Goal: Find contact information: Find contact information

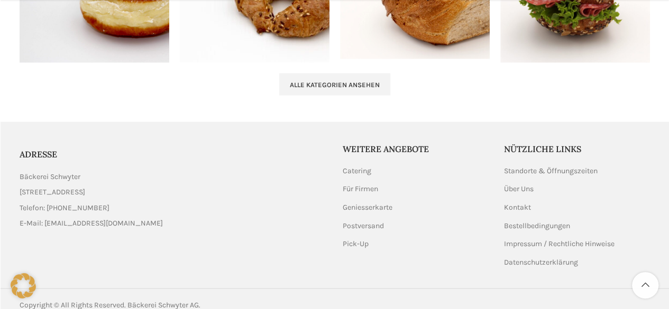
scroll to position [1240, 0]
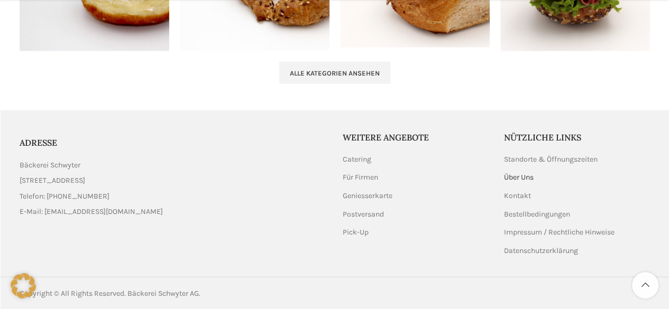
click at [515, 175] on link "Über Uns" at bounding box center [519, 177] width 31 height 11
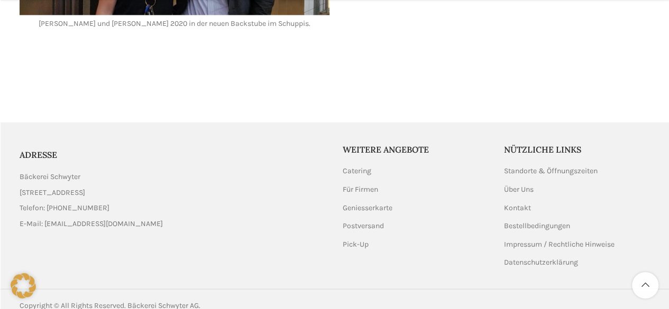
scroll to position [1112, 0]
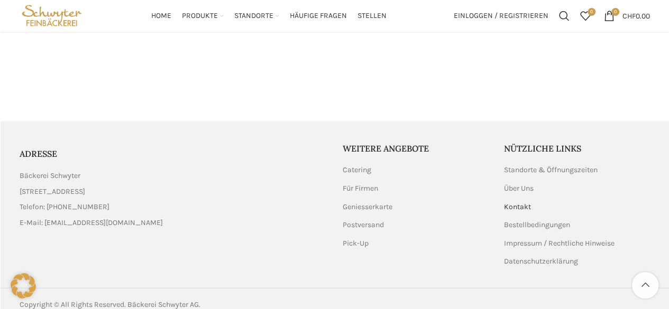
click at [522, 202] on link "Kontakt" at bounding box center [518, 207] width 28 height 11
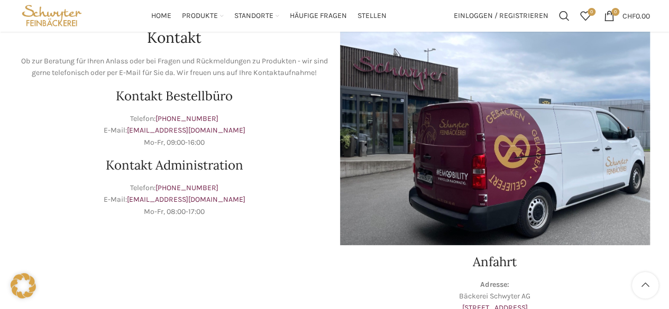
scroll to position [54, 0]
